Goal: Task Accomplishment & Management: Manage account settings

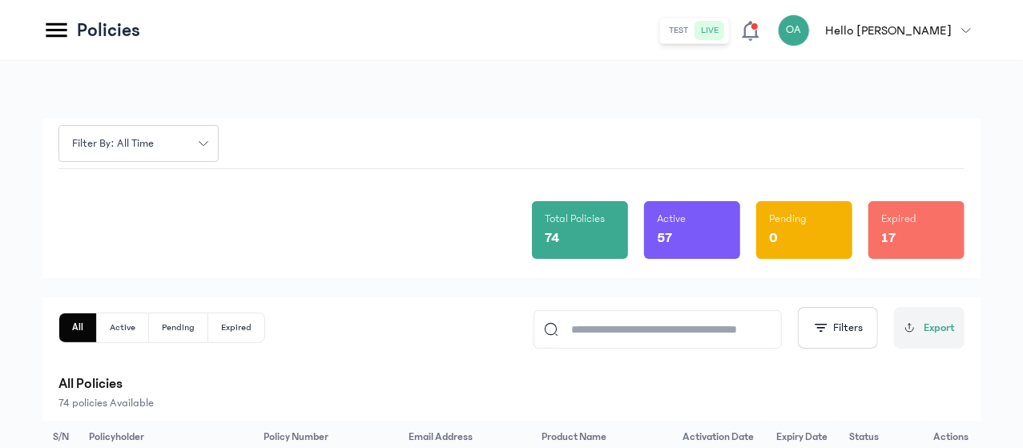
scroll to position [239, 0]
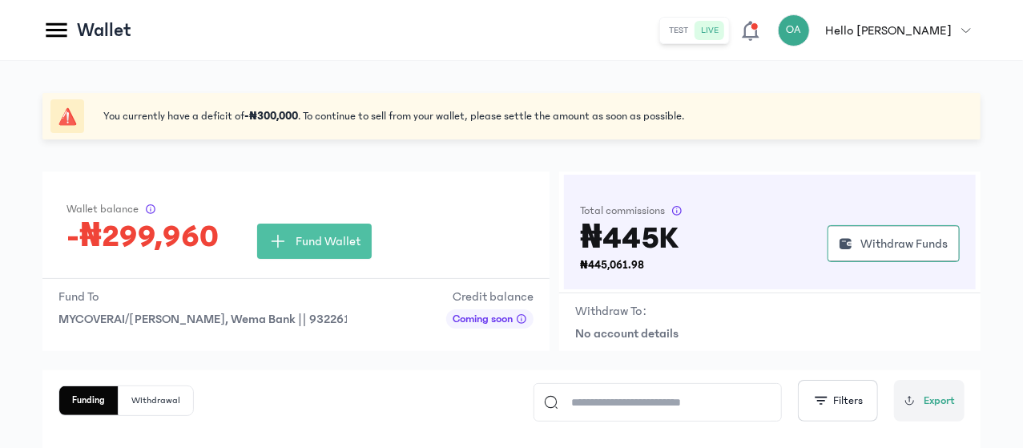
scroll to position [162, 0]
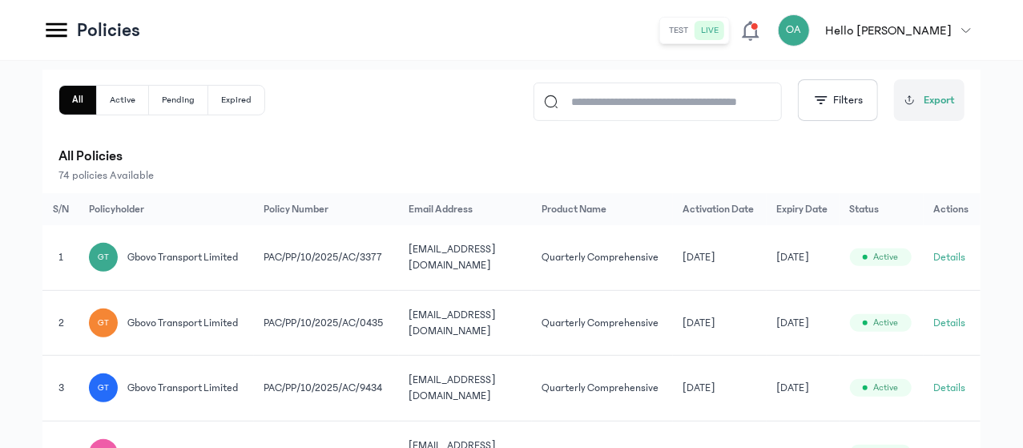
scroll to position [235, 0]
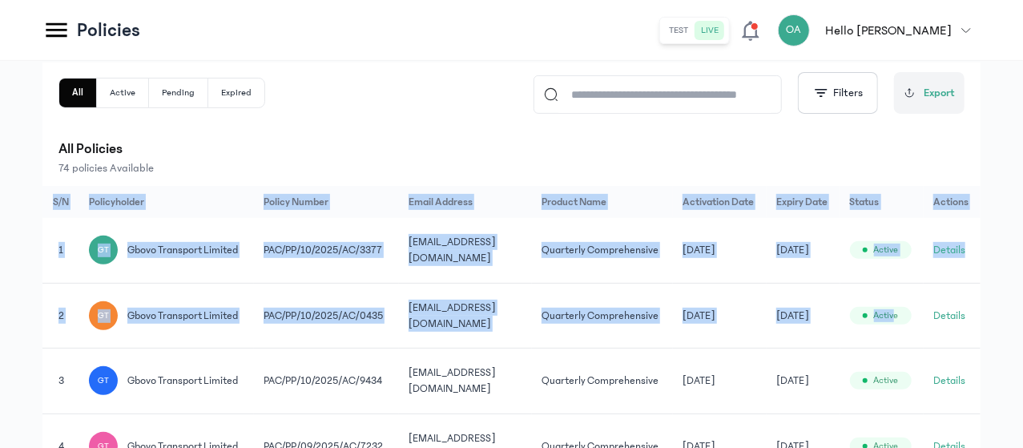
drag, startPoint x: 1022, startPoint y: 161, endPoint x: 1024, endPoint y: 386, distance: 225.1
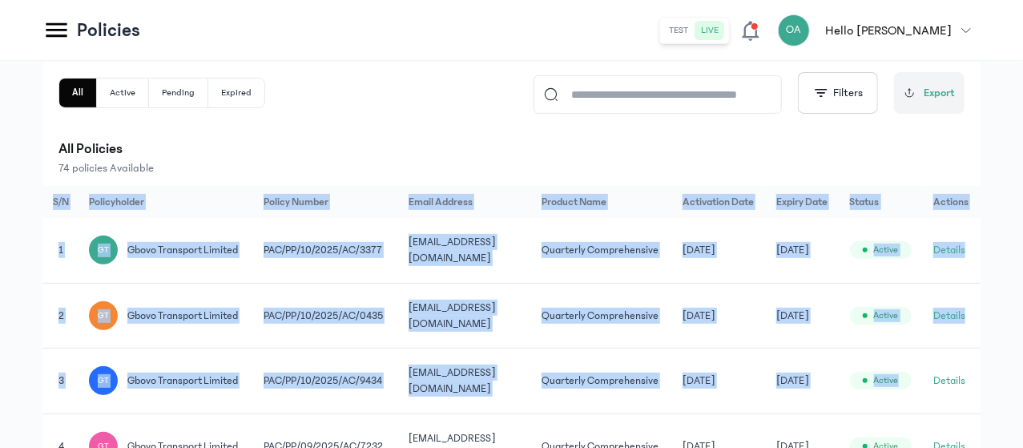
click at [993, 272] on div "Filter by: all time Total Policies 74 Active 57 Pending 0 Expired 17 All Active…" at bounding box center [511, 413] width 1023 height 1175
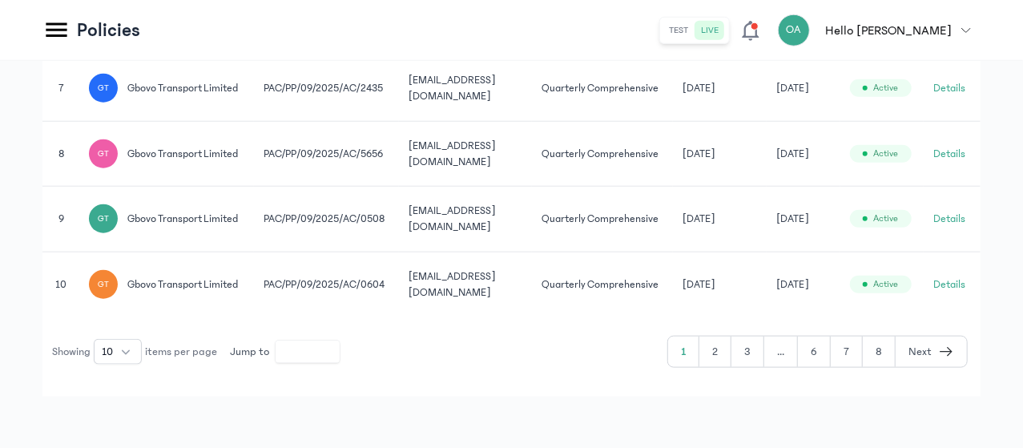
scroll to position [950, 0]
click at [741, 355] on button "3" at bounding box center [747, 352] width 33 height 30
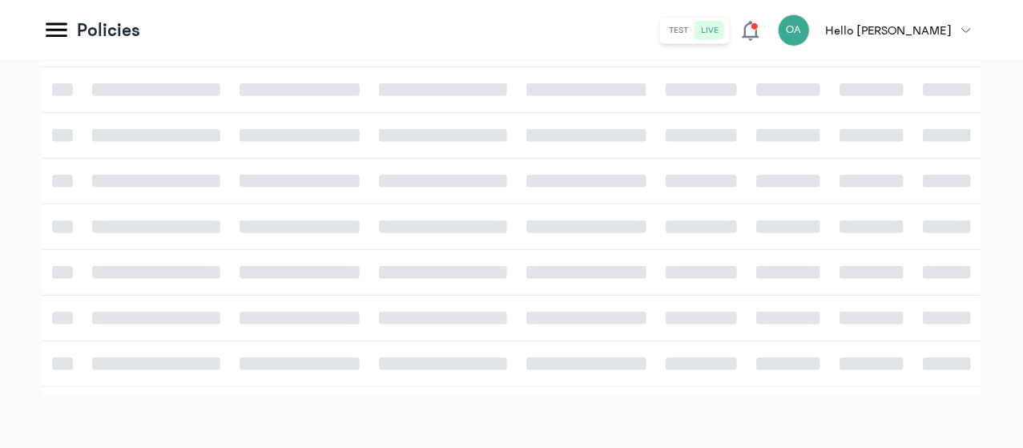
scroll to position [522, 0]
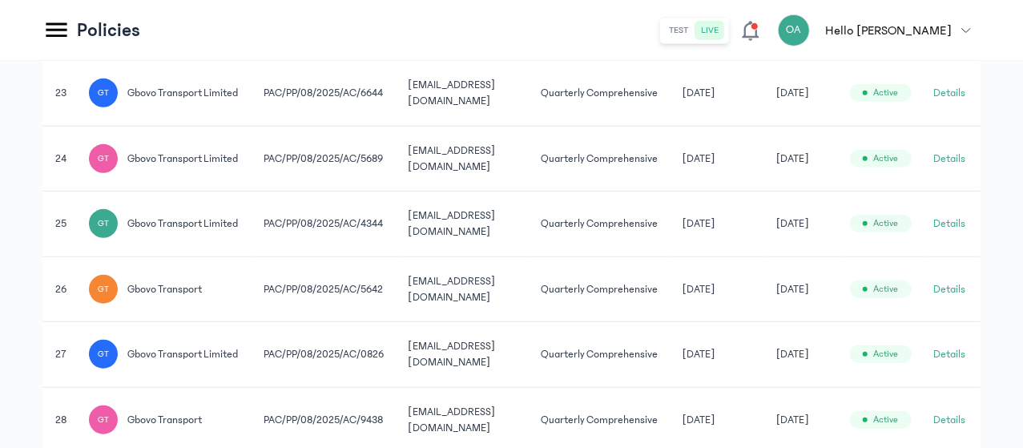
scroll to position [950, 0]
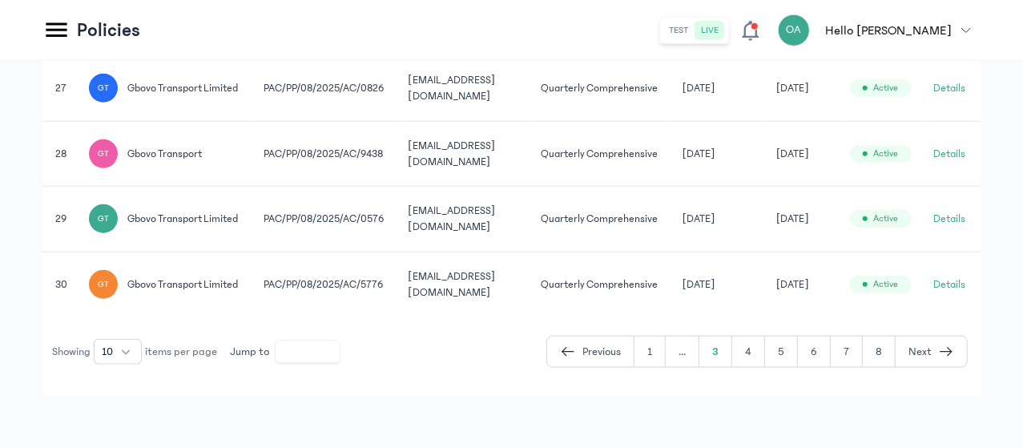
click at [760, 367] on button "4" at bounding box center [748, 352] width 33 height 30
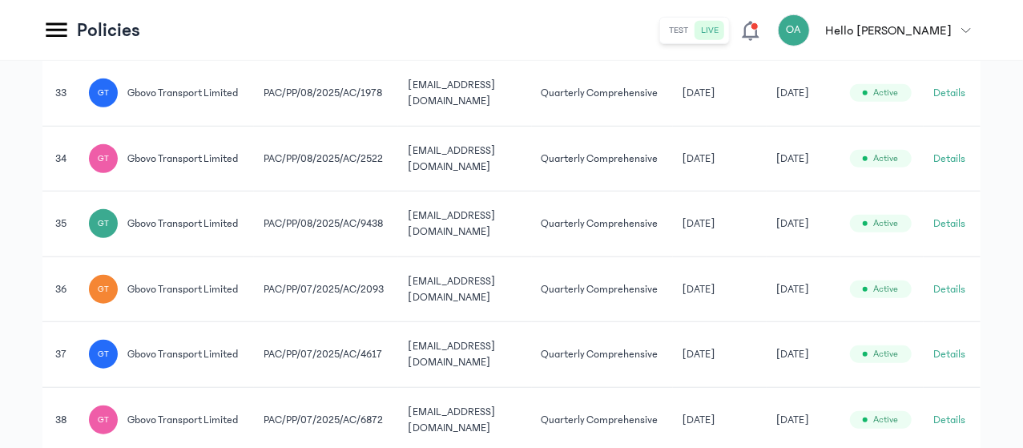
scroll to position [901, 0]
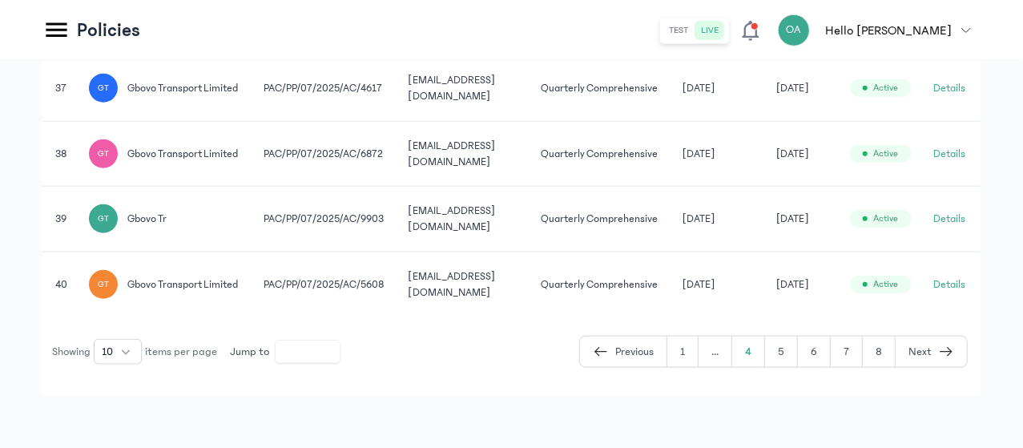
click at [788, 359] on button "5" at bounding box center [781, 352] width 33 height 30
click at [947, 283] on button "Details" at bounding box center [949, 284] width 32 height 16
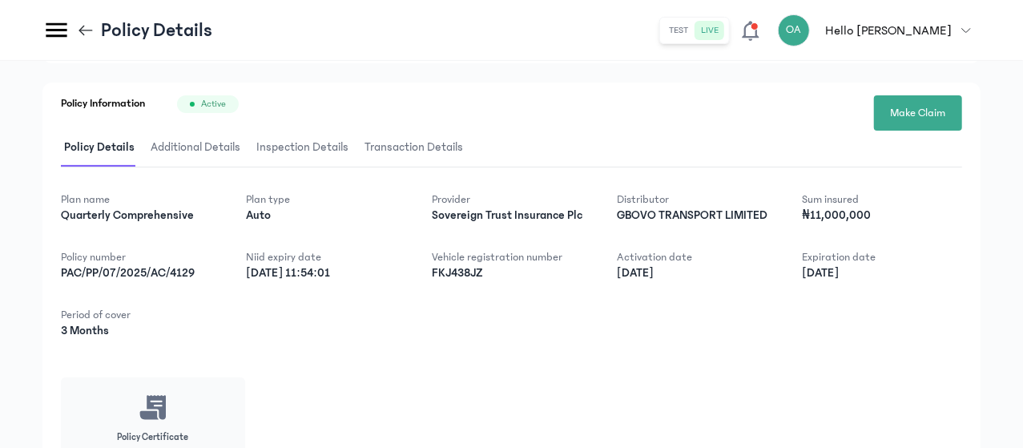
scroll to position [61, 0]
click at [95, 26] on icon at bounding box center [86, 31] width 18 height 18
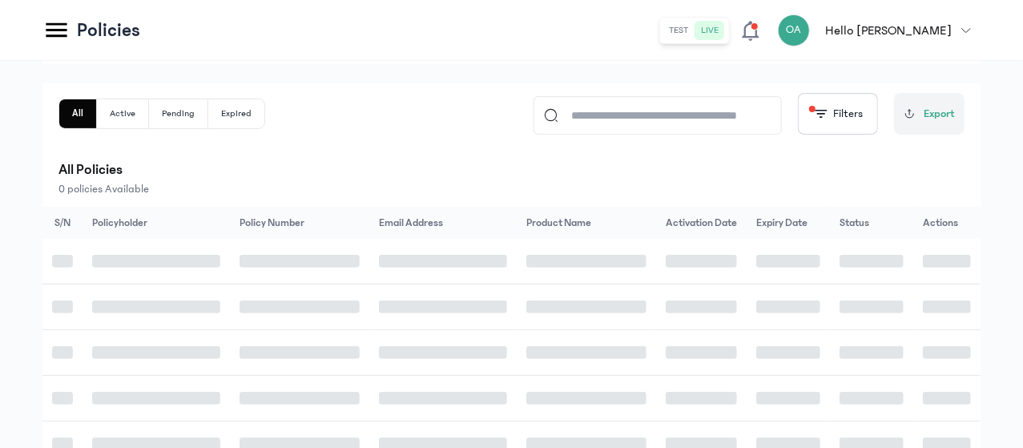
scroll to position [521, 0]
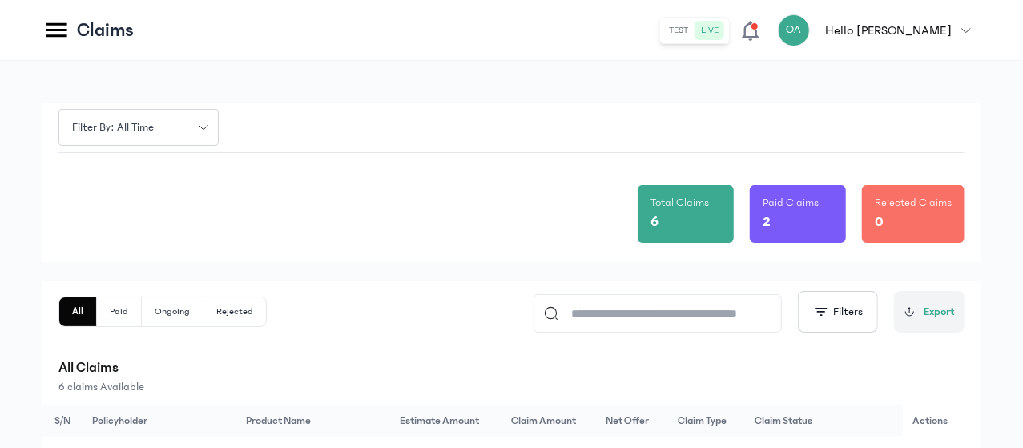
click at [759, 28] on icon at bounding box center [750, 31] width 17 height 20
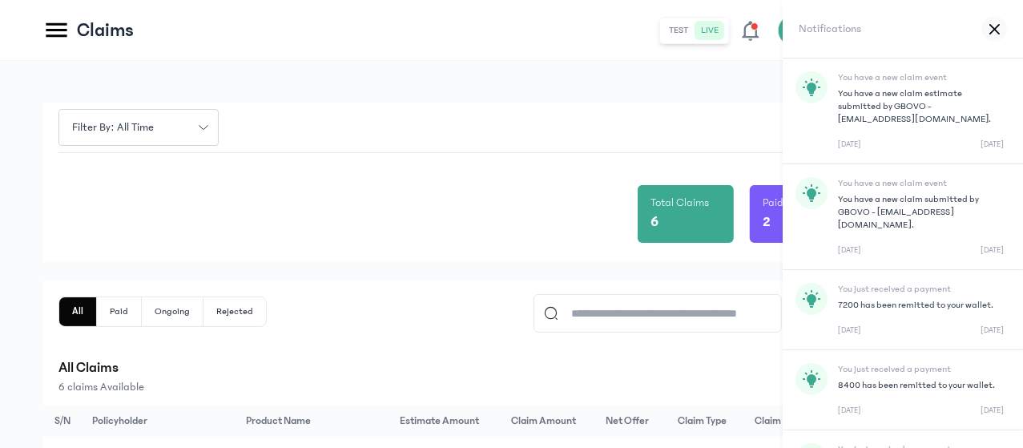
click at [992, 28] on icon at bounding box center [993, 28] width 9 height 9
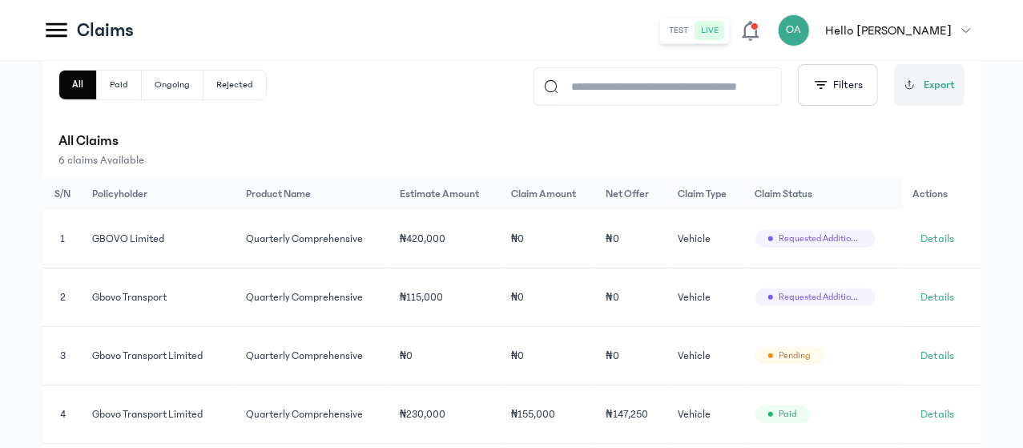
scroll to position [229, 0]
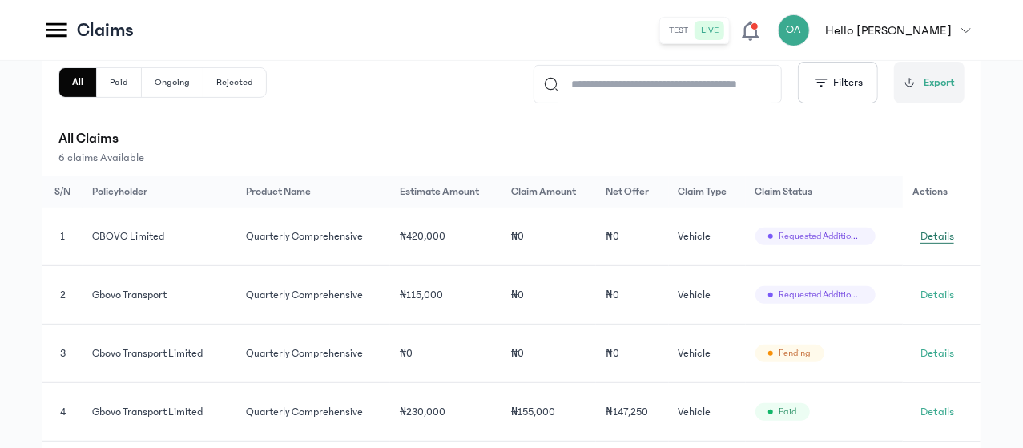
click at [952, 235] on span "Details" at bounding box center [938, 236] width 34 height 16
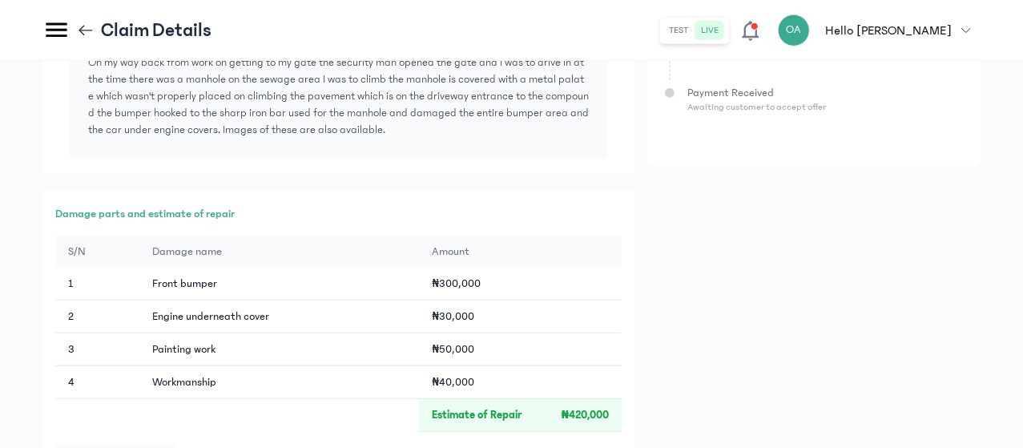
scroll to position [703, 0]
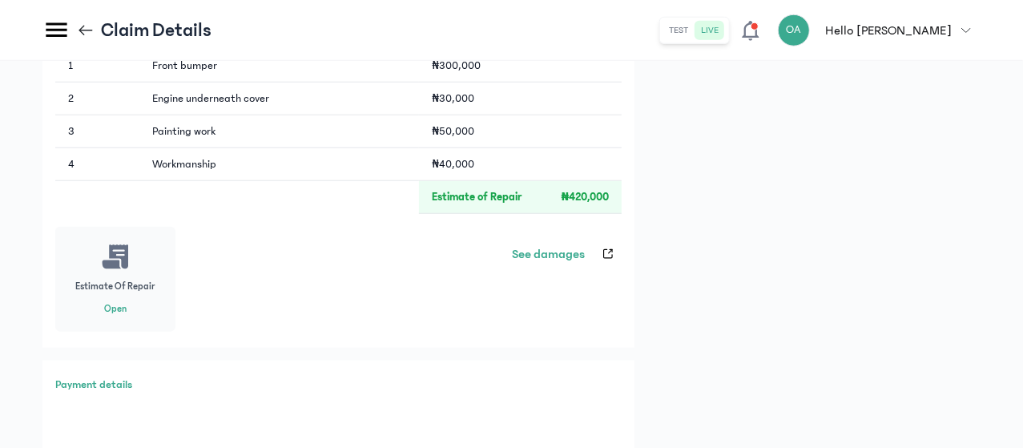
drag, startPoint x: 1021, startPoint y: 264, endPoint x: 1025, endPoint y: 241, distance: 23.6
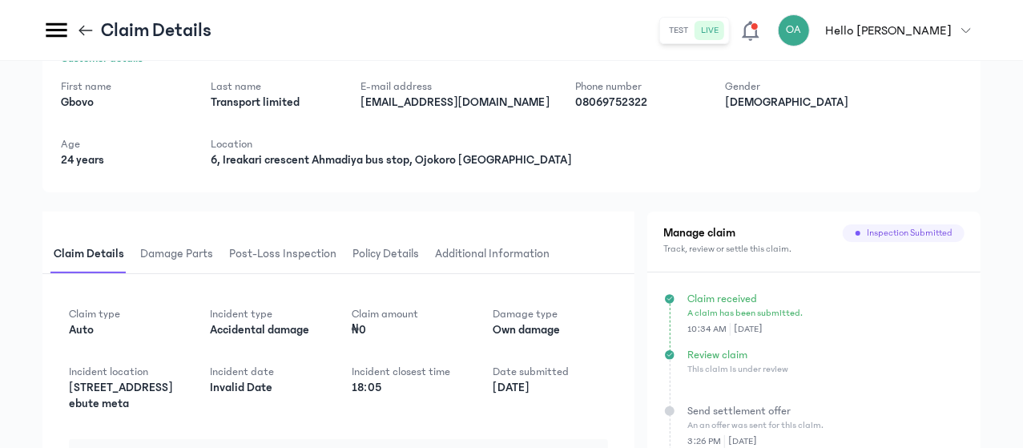
scroll to position [58, 0]
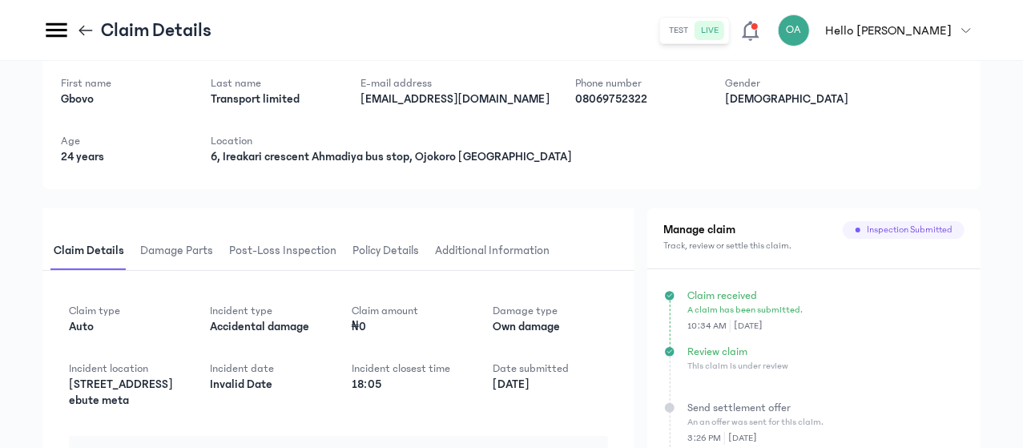
click at [216, 255] on span "Damage parts" at bounding box center [176, 251] width 79 height 38
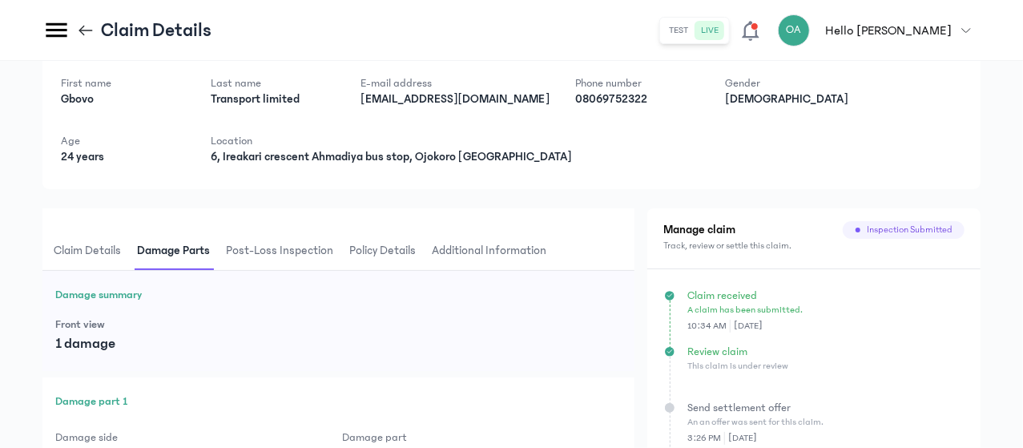
click at [337, 264] on span "Post-loss inspection" at bounding box center [280, 251] width 114 height 38
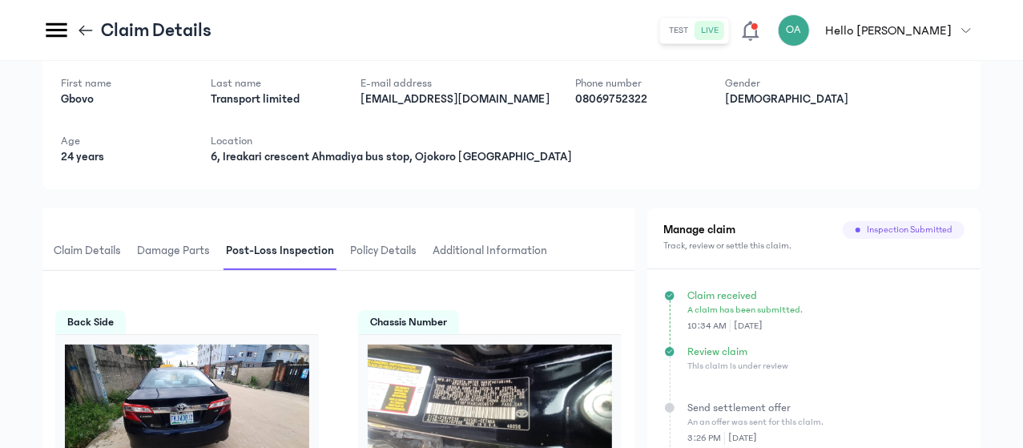
click at [420, 252] on span "Policy details" at bounding box center [383, 251] width 73 height 38
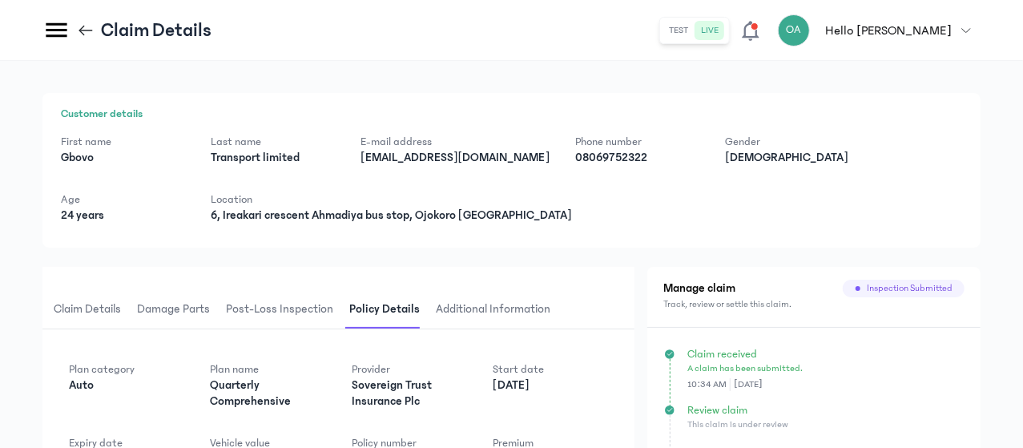
click at [95, 28] on icon at bounding box center [86, 31] width 18 height 18
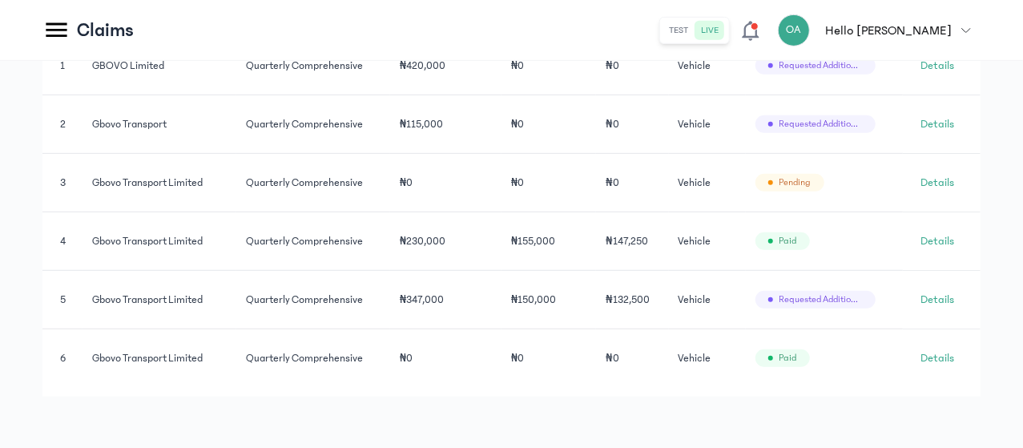
scroll to position [442, 0]
